Goal: Task Accomplishment & Management: Manage account settings

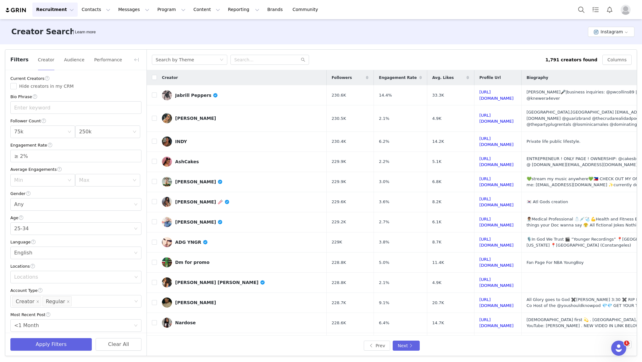
scroll to position [132, 0]
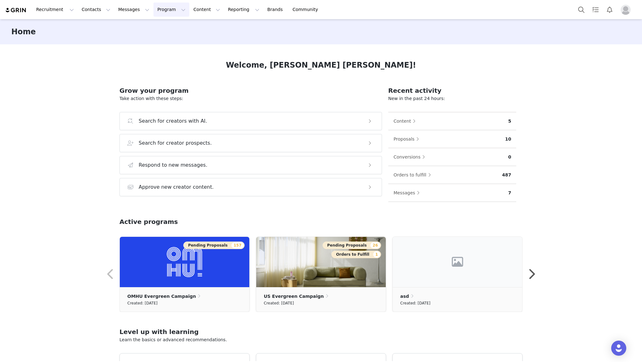
click at [163, 11] on button "Program Program" at bounding box center [171, 10] width 36 height 14
click at [170, 27] on p "Activations" at bounding box center [161, 28] width 24 height 7
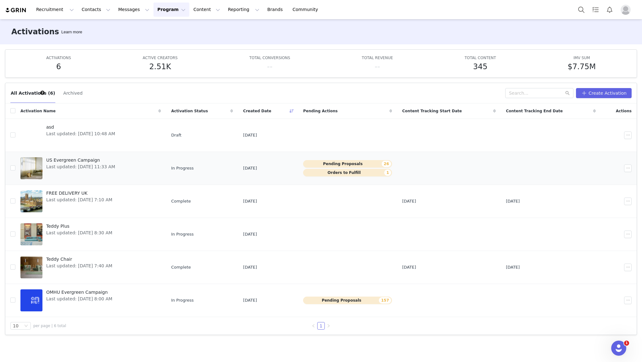
click at [76, 160] on span "US Evergreen Campaign" at bounding box center [80, 160] width 69 height 7
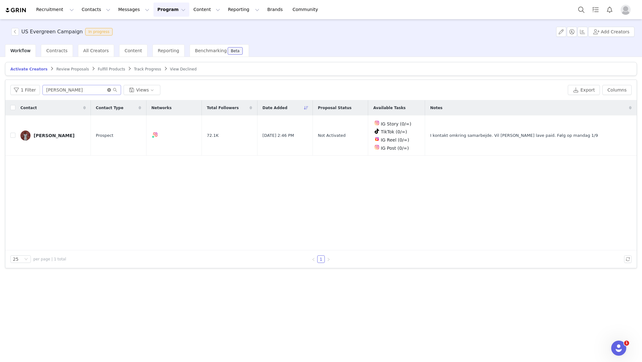
click at [107, 90] on icon "icon: close-circle" at bounding box center [109, 90] width 4 height 4
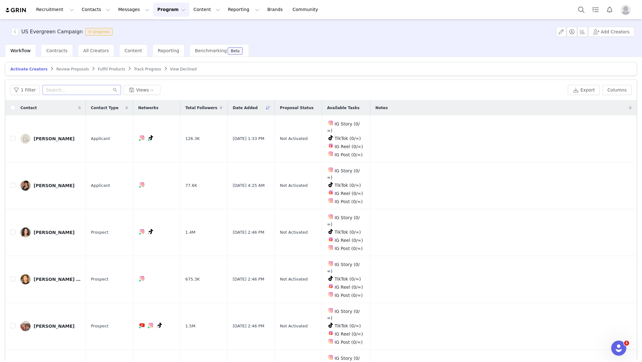
click at [72, 69] on span "Review Proposals" at bounding box center [72, 69] width 33 height 4
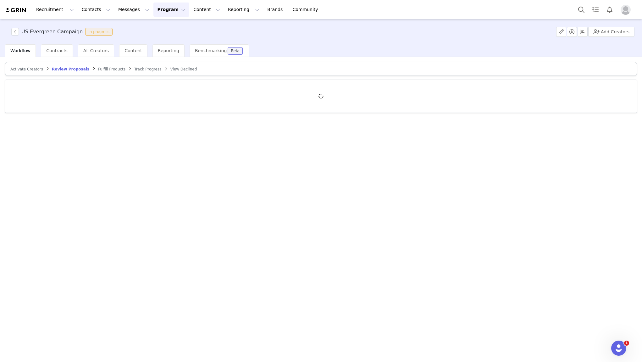
click at [28, 70] on span "Activate Creators" at bounding box center [26, 69] width 33 height 4
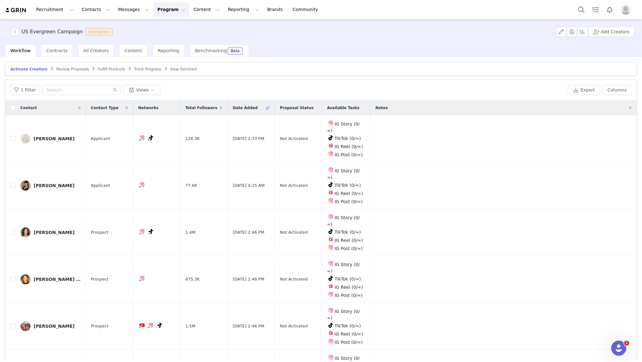
click at [79, 69] on span "Review Proposals" at bounding box center [72, 69] width 33 height 4
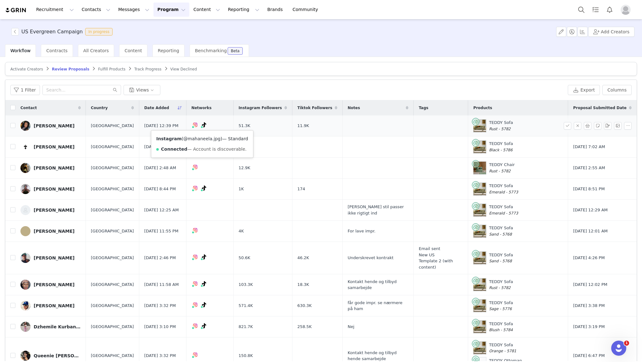
click at [198, 137] on link "@mahaneela.jpg" at bounding box center [201, 138] width 37 height 5
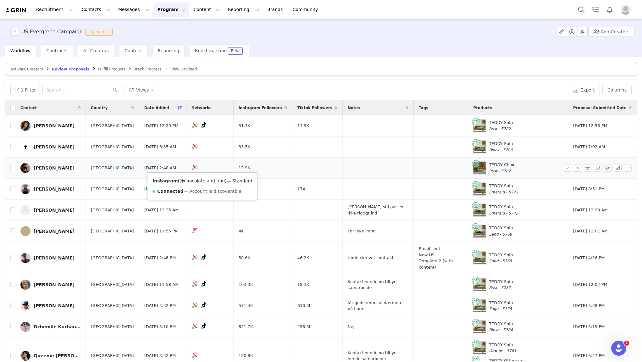
click at [197, 179] on link "@chocolate.and.iron" at bounding box center [201, 180] width 45 height 5
